Goal: Task Accomplishment & Management: Manage account settings

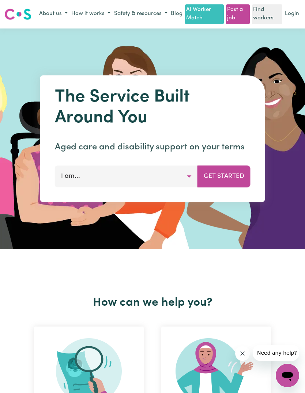
click at [294, 18] on link "Login" at bounding box center [291, 13] width 17 height 11
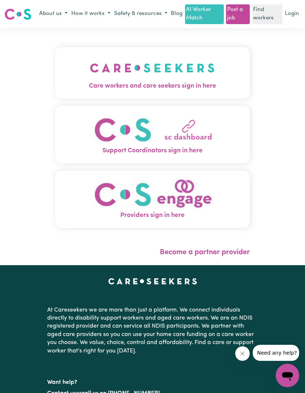
click at [200, 73] on img "Care workers and care seekers sign in here" at bounding box center [152, 67] width 125 height 27
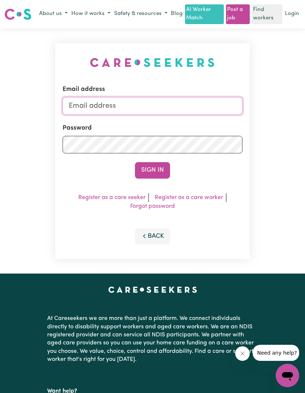
click at [186, 97] on input "Email address" at bounding box center [152, 106] width 180 height 18
type input "[EMAIL_ADDRESS][DOMAIN_NAME]"
click at [152, 169] on button "Sign In" at bounding box center [152, 170] width 35 height 16
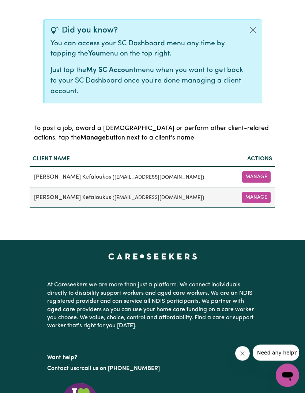
scroll to position [197, 0]
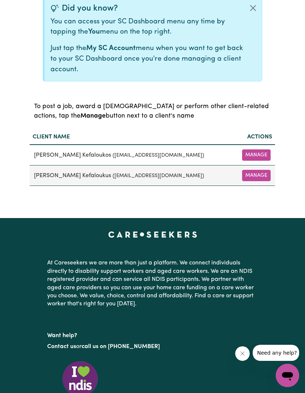
click at [260, 175] on button "Manage" at bounding box center [256, 175] width 28 height 11
